Goal: Book appointment/travel/reservation

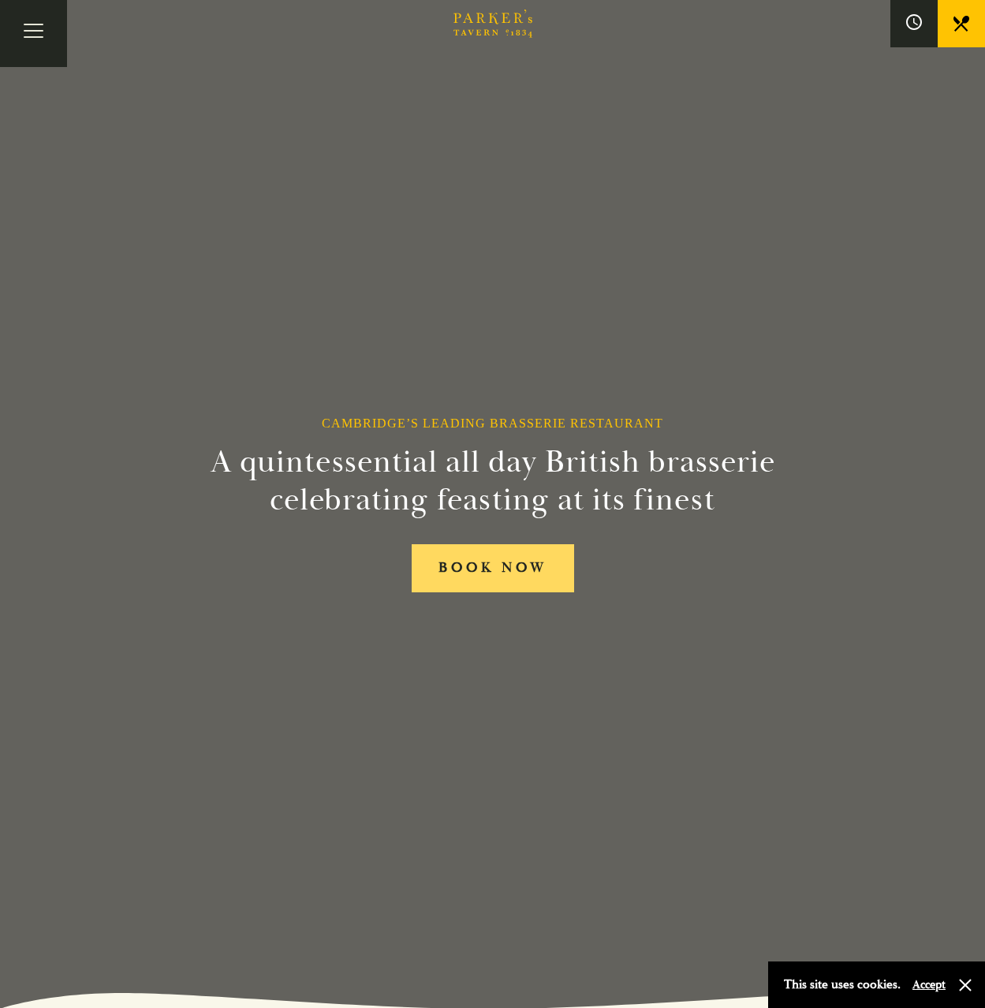
click at [482, 558] on link "BOOK NOW" at bounding box center [493, 568] width 162 height 48
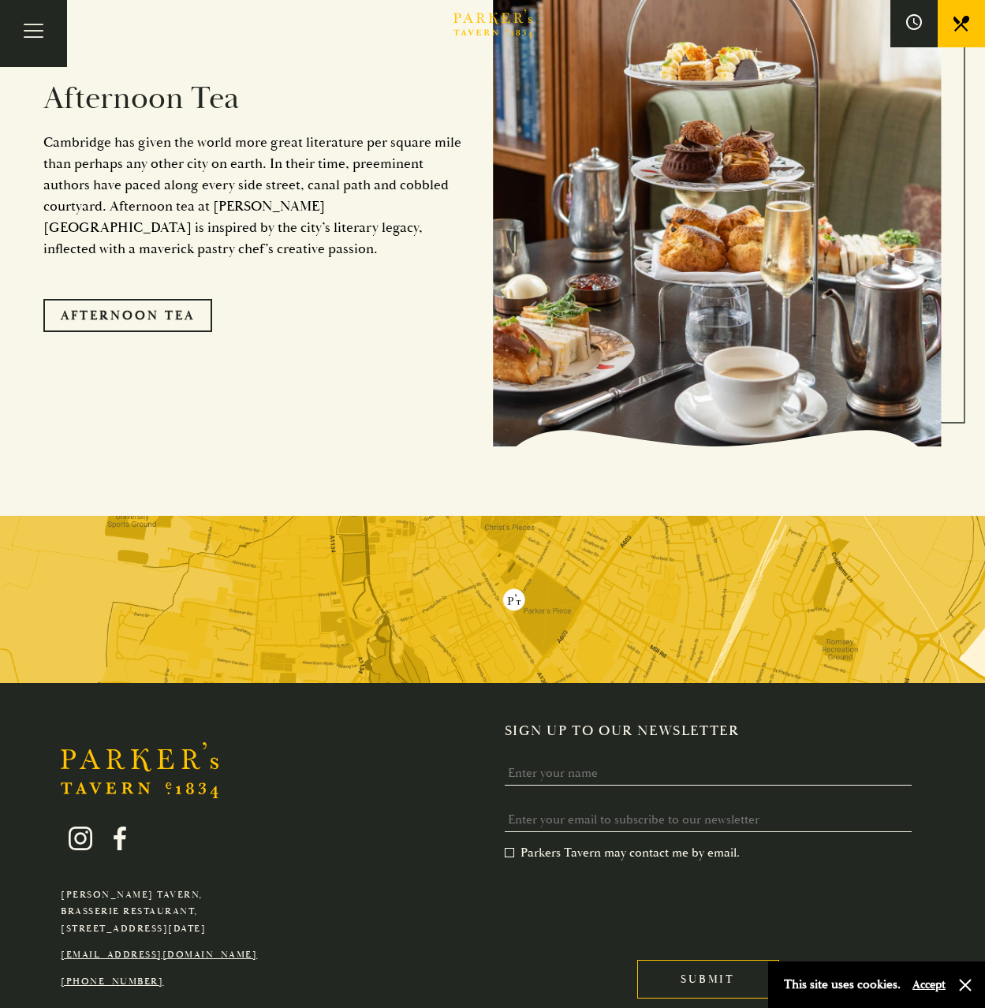
scroll to position [3148, 0]
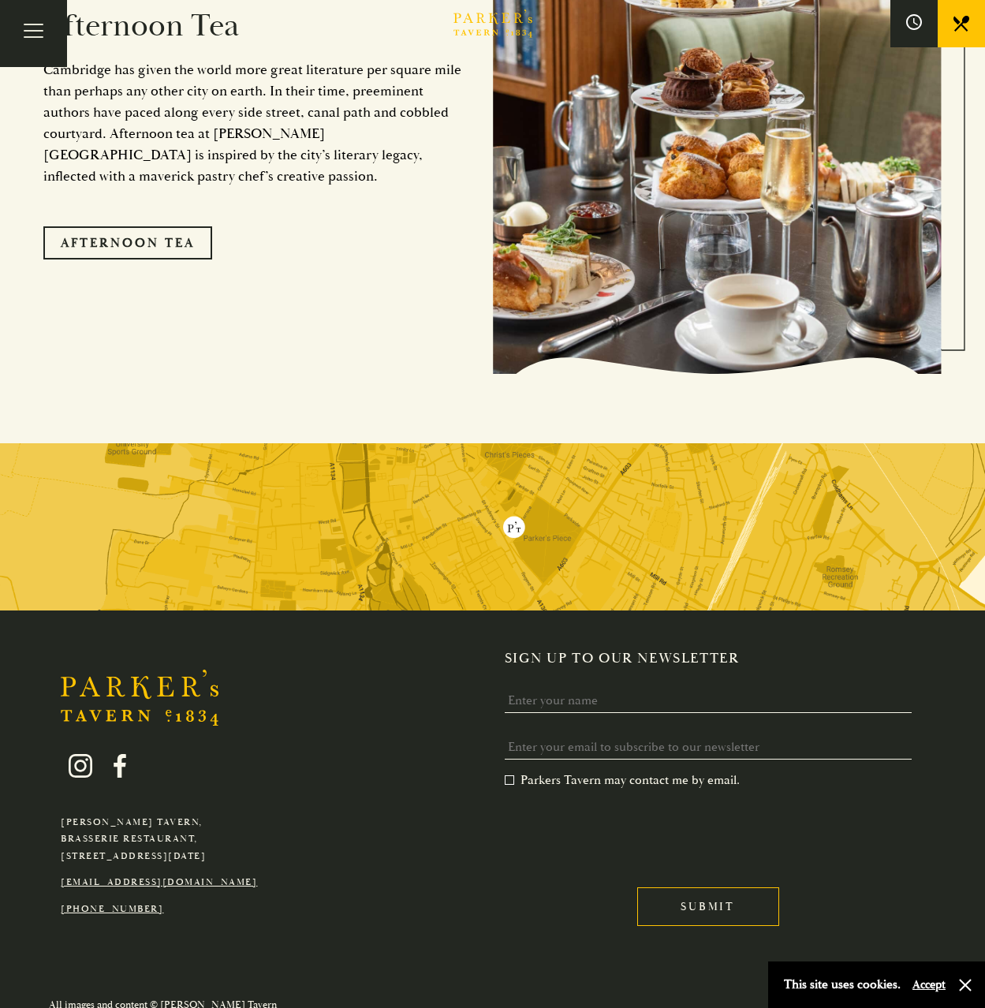
drag, startPoint x: 62, startPoint y: 834, endPoint x: 269, endPoint y: 834, distance: 207.4
click at [257, 834] on p "[PERSON_NAME][GEOGRAPHIC_DATA], [GEOGRAPHIC_DATA], [STREET_ADDRESS][DATE]" at bounding box center [159, 839] width 196 height 51
copy p "[STREET_ADDRESS][DATE]"
drag, startPoint x: 173, startPoint y: 888, endPoint x: 99, endPoint y: 896, distance: 74.5
click at [99, 901] on p "[PHONE_NUMBER]" at bounding box center [159, 909] width 196 height 17
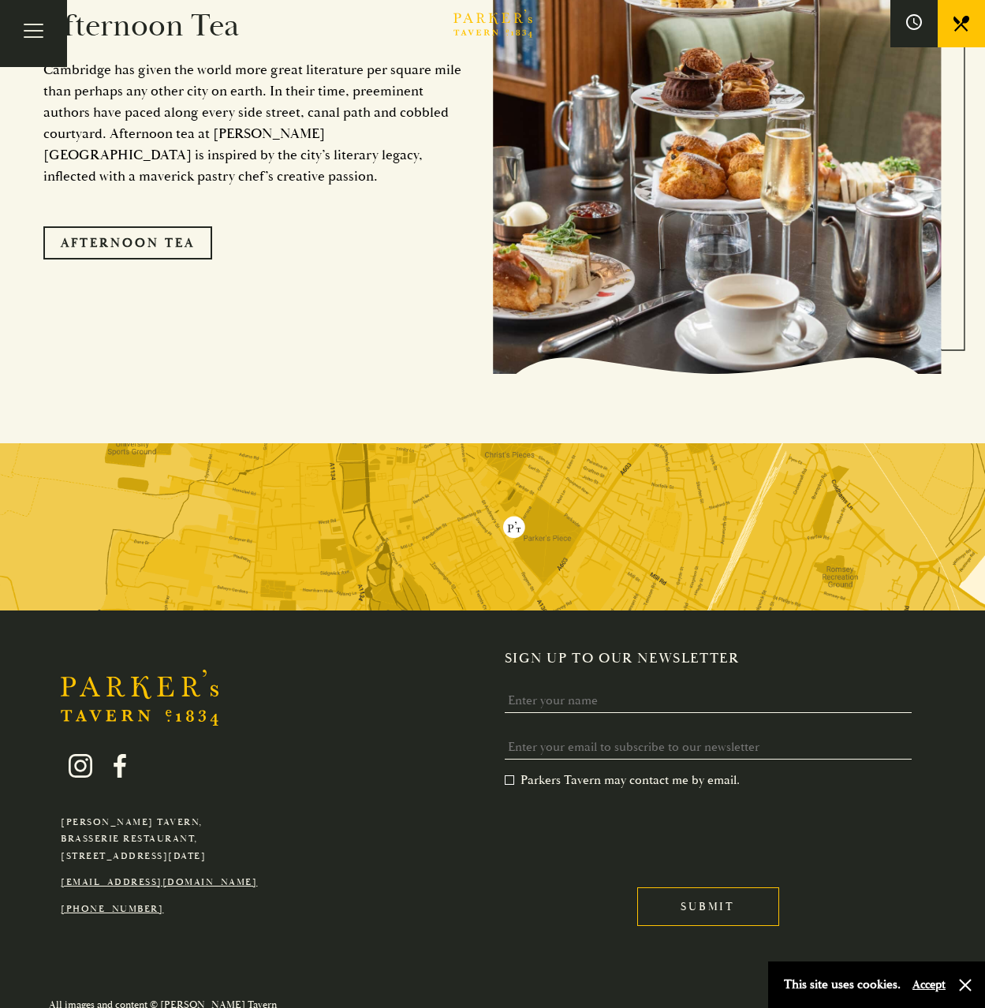
copy link "1223 60 62 66"
